Goal: Task Accomplishment & Management: Complete application form

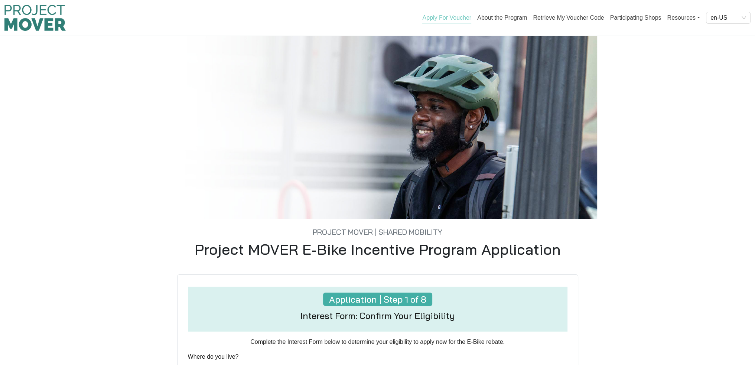
scroll to position [319, 0]
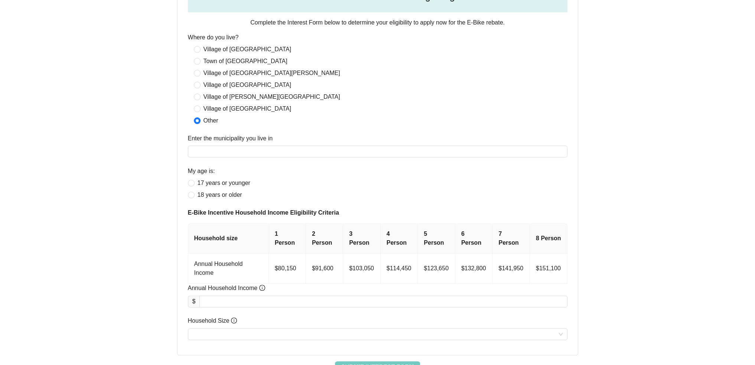
click at [260, 144] on div "Enter the municipality you live in" at bounding box center [378, 140] width 380 height 12
click at [285, 148] on input "Enter the municipality you live in" at bounding box center [378, 152] width 380 height 12
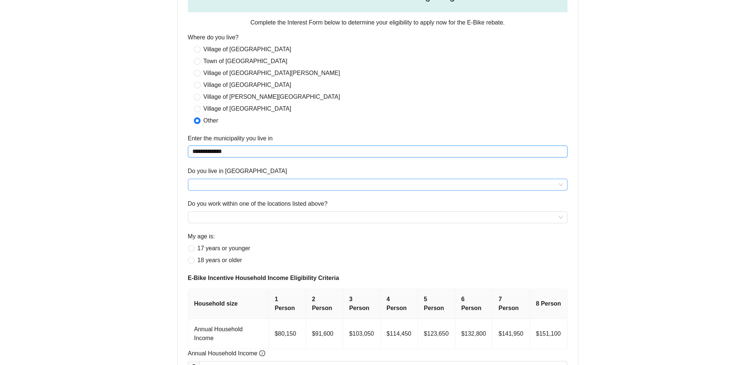
type input "**********"
click at [562, 185] on input "Do you live in [GEOGRAPHIC_DATA]" at bounding box center [377, 184] width 371 height 11
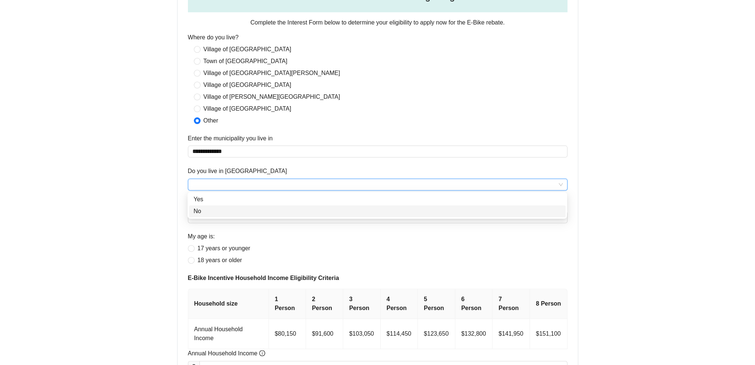
click at [286, 215] on div "No" at bounding box center [378, 211] width 368 height 9
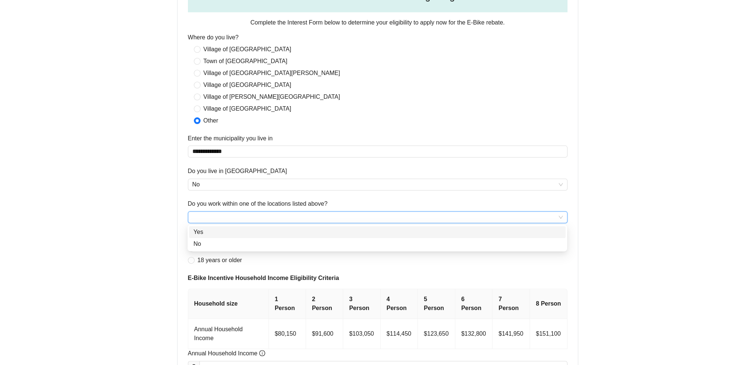
click at [561, 222] on input "Do you work within one of the locations listed above?" at bounding box center [377, 217] width 371 height 11
drag, startPoint x: 293, startPoint y: 239, endPoint x: 298, endPoint y: 237, distance: 5.5
click at [293, 239] on div "No" at bounding box center [377, 244] width 377 height 12
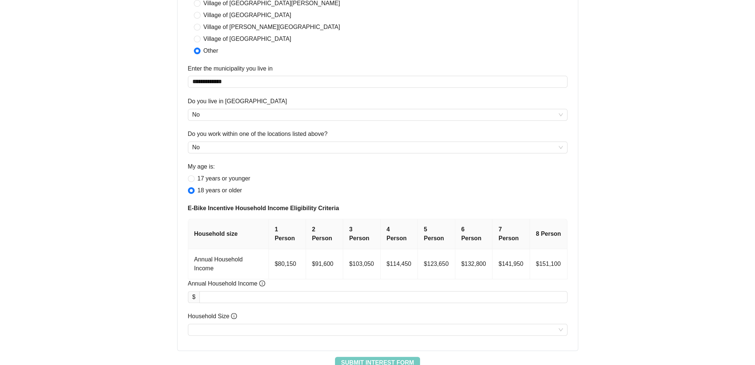
scroll to position [403, 0]
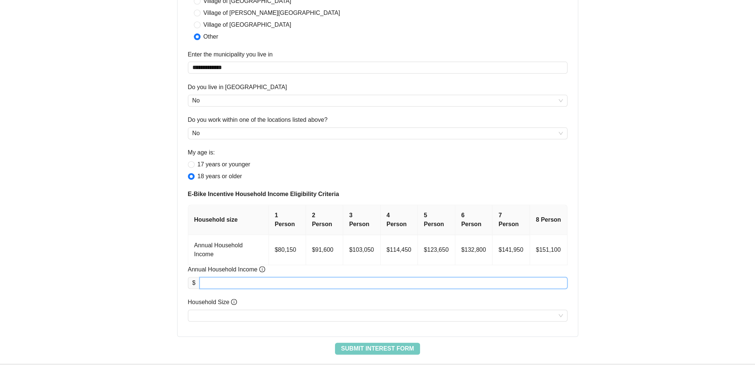
click at [228, 277] on input "Annual Household Income" at bounding box center [383, 282] width 367 height 11
type input "********"
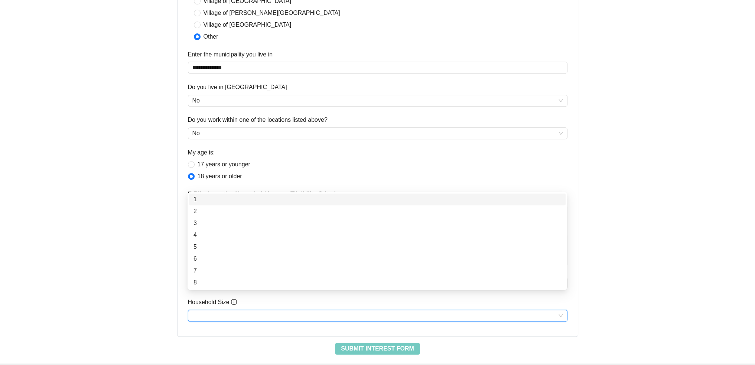
click at [251, 310] on input "Household Size" at bounding box center [377, 315] width 371 height 11
click at [195, 198] on div "1" at bounding box center [378, 199] width 368 height 9
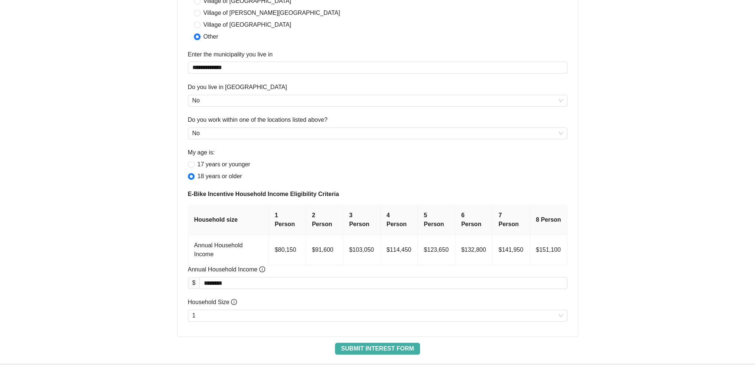
click at [362, 344] on span "Submit Interest Form" at bounding box center [377, 348] width 73 height 9
